Goal: Find specific page/section

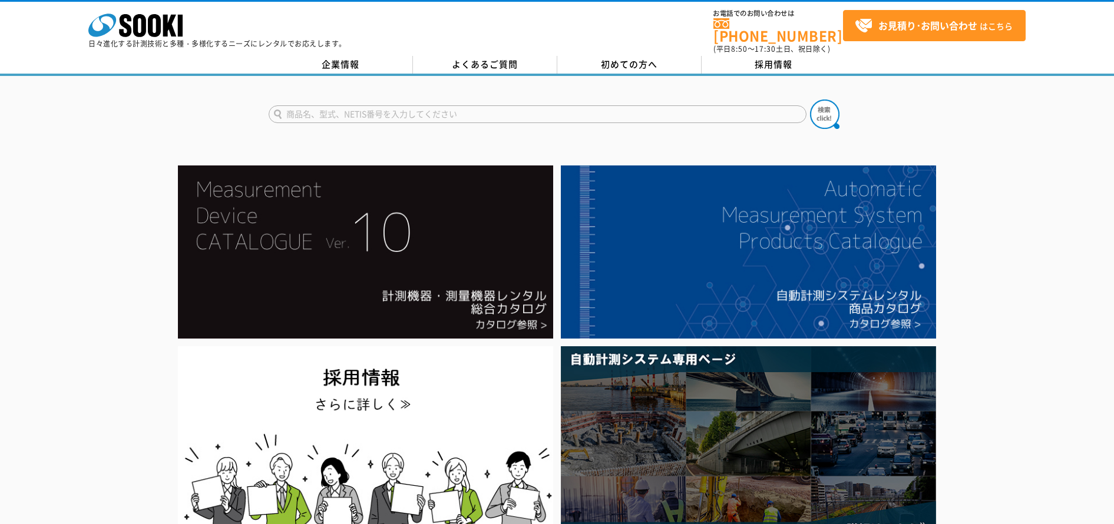
drag, startPoint x: 0, startPoint y: 0, endPoint x: 339, endPoint y: 103, distance: 354.5
click at [339, 105] on input "text" at bounding box center [538, 114] width 538 height 18
type input "KR-80H"
click at [824, 104] on img at bounding box center [824, 114] width 29 height 29
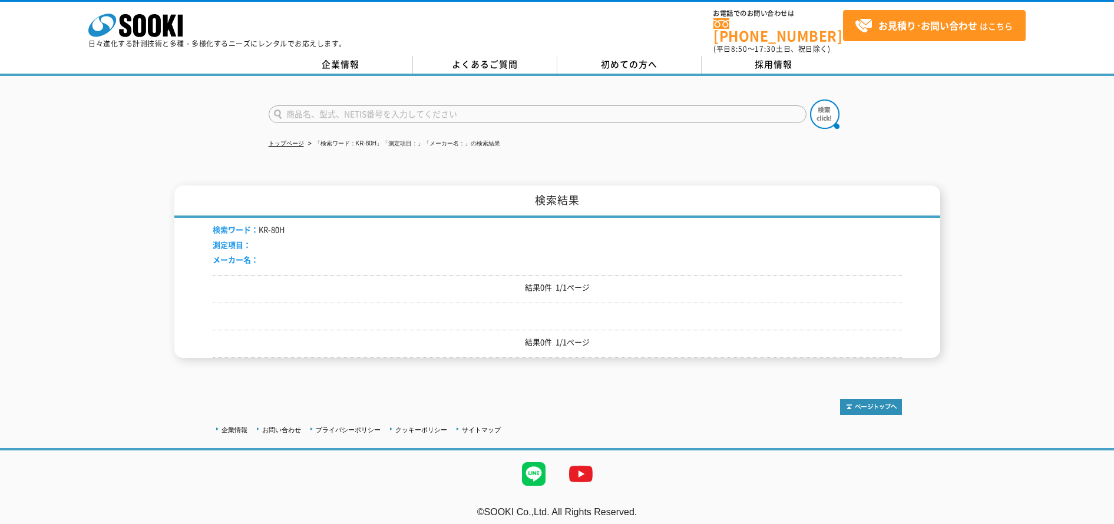
click at [324, 105] on input "text" at bounding box center [538, 114] width 538 height 18
type input "窒素"
click at [817, 102] on img at bounding box center [824, 114] width 29 height 29
